Goal: Information Seeking & Learning: Find specific page/section

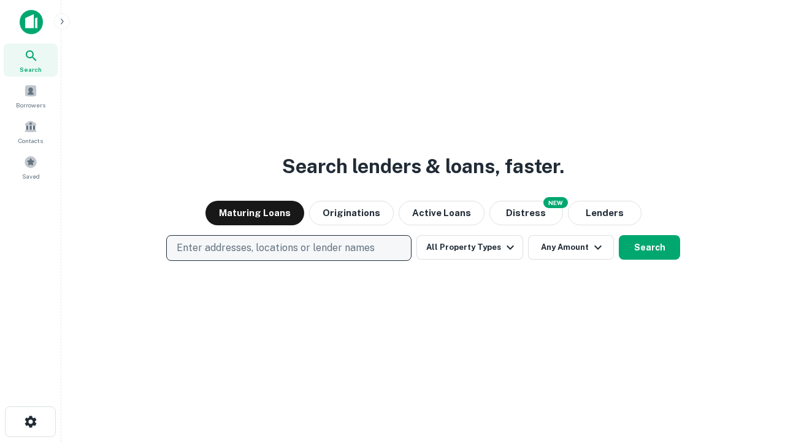
click at [288, 248] on p "Enter addresses, locations or lender names" at bounding box center [276, 247] width 198 height 15
type input "**********"
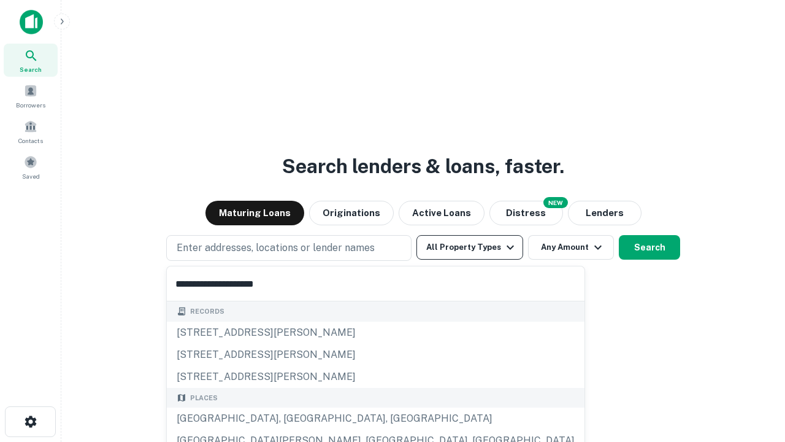
click at [293, 418] on div "[GEOGRAPHIC_DATA], [GEOGRAPHIC_DATA], [GEOGRAPHIC_DATA]" at bounding box center [376, 418] width 418 height 22
click at [470, 247] on button "All Property Types" at bounding box center [469, 247] width 107 height 25
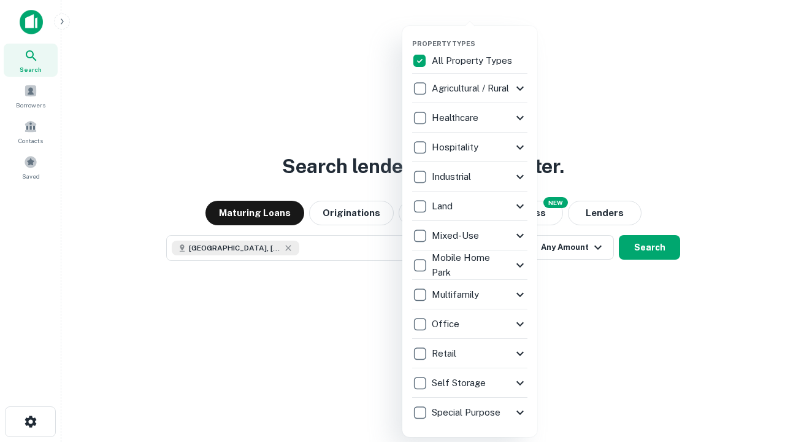
click at [480, 36] on button "button" at bounding box center [479, 36] width 135 height 1
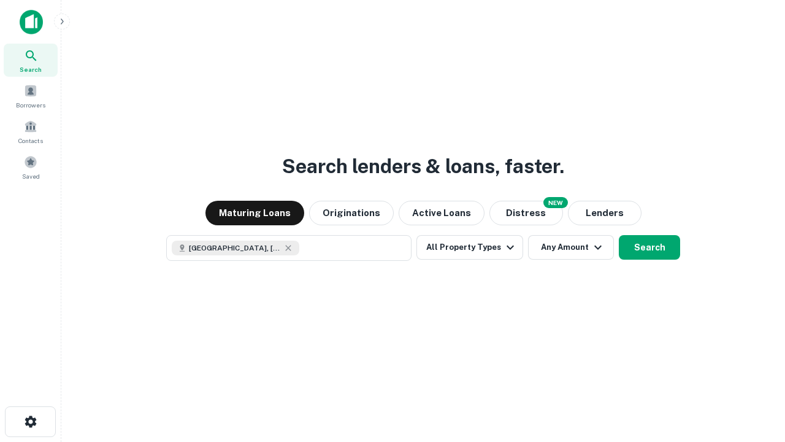
scroll to position [20, 0]
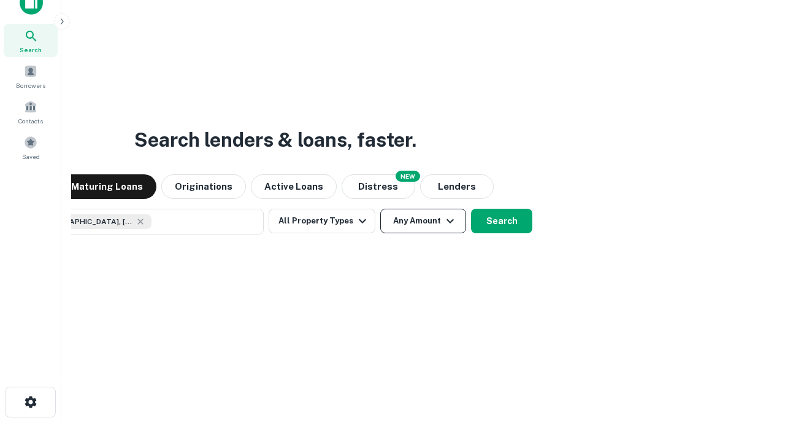
click at [380, 208] on button "Any Amount" at bounding box center [423, 220] width 86 height 25
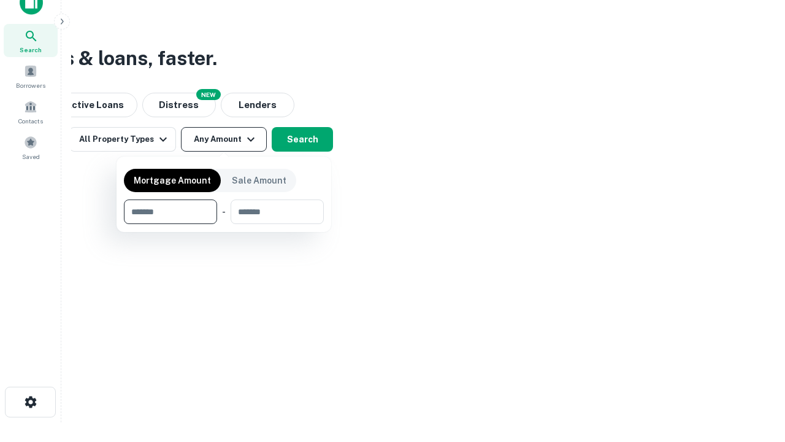
type input "*******"
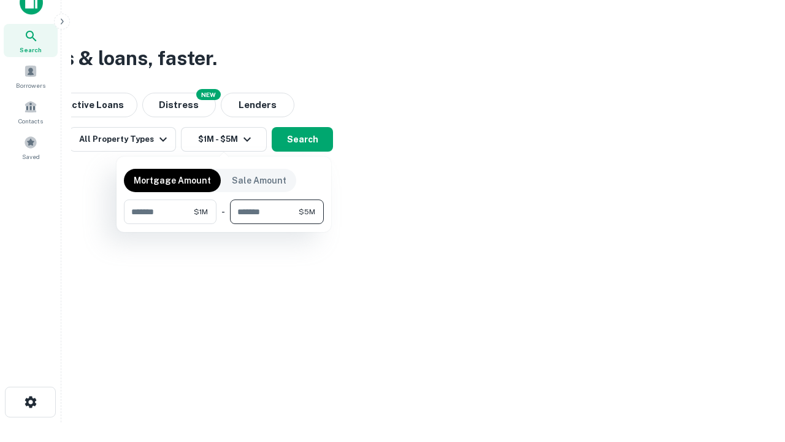
type input "*******"
click at [224, 224] on button "button" at bounding box center [224, 224] width 200 height 1
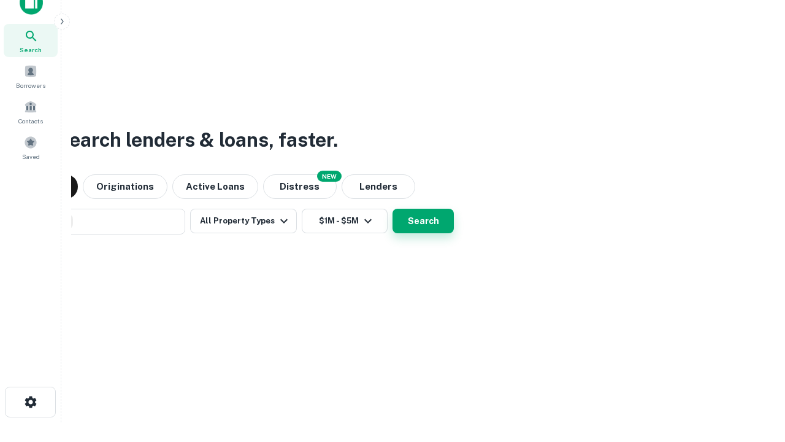
click at [392, 208] on button "Search" at bounding box center [422, 220] width 61 height 25
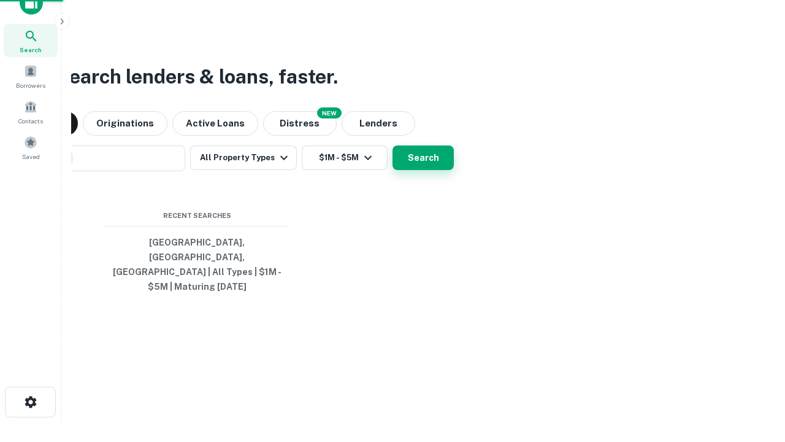
scroll to position [40, 347]
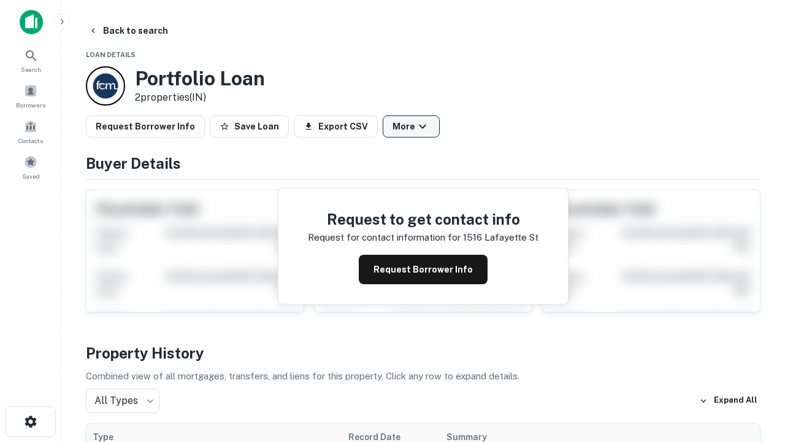
click at [411, 126] on button "More" at bounding box center [411, 126] width 57 height 22
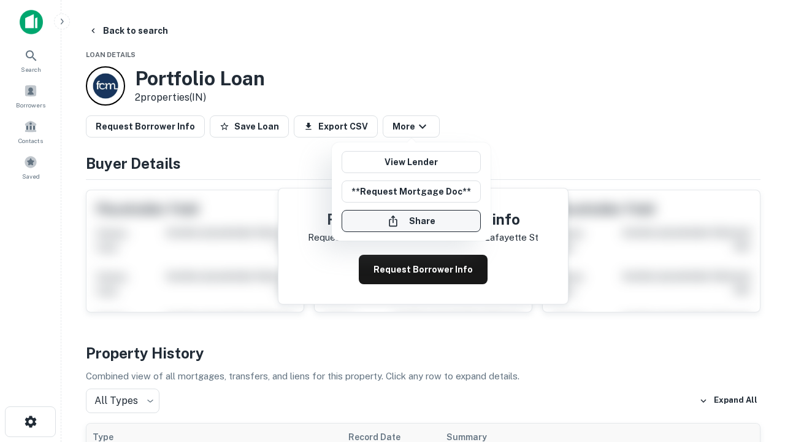
click at [411, 221] on button "Share" at bounding box center [411, 221] width 139 height 22
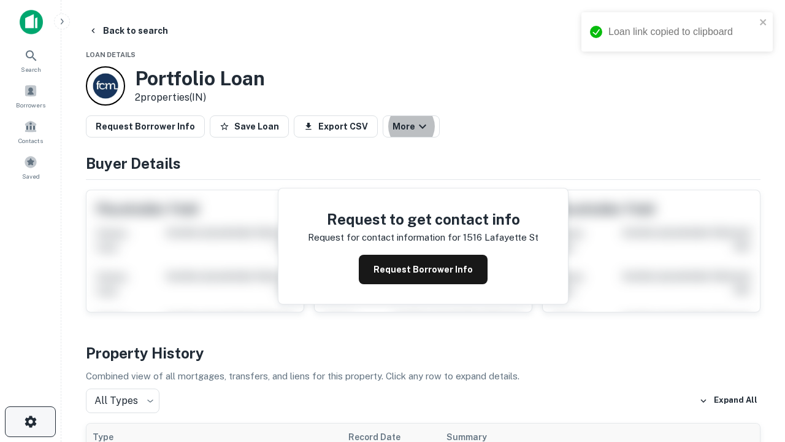
click at [30, 421] on icon "button" at bounding box center [30, 421] width 15 height 15
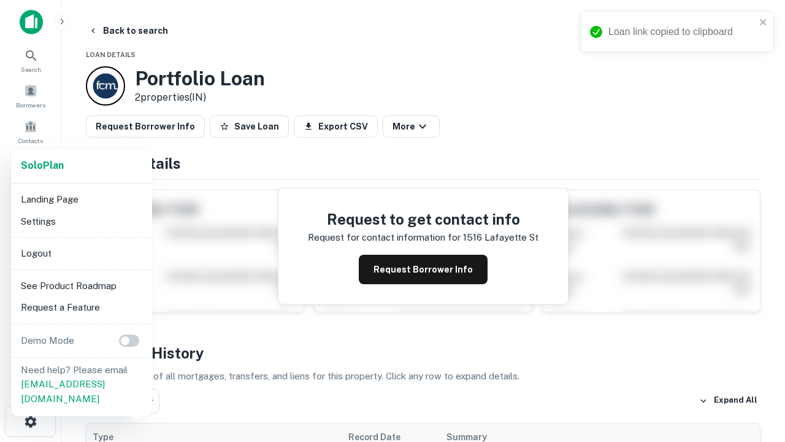
click at [81, 253] on li "Logout" at bounding box center [81, 253] width 131 height 22
